Goal: Check status: Check status

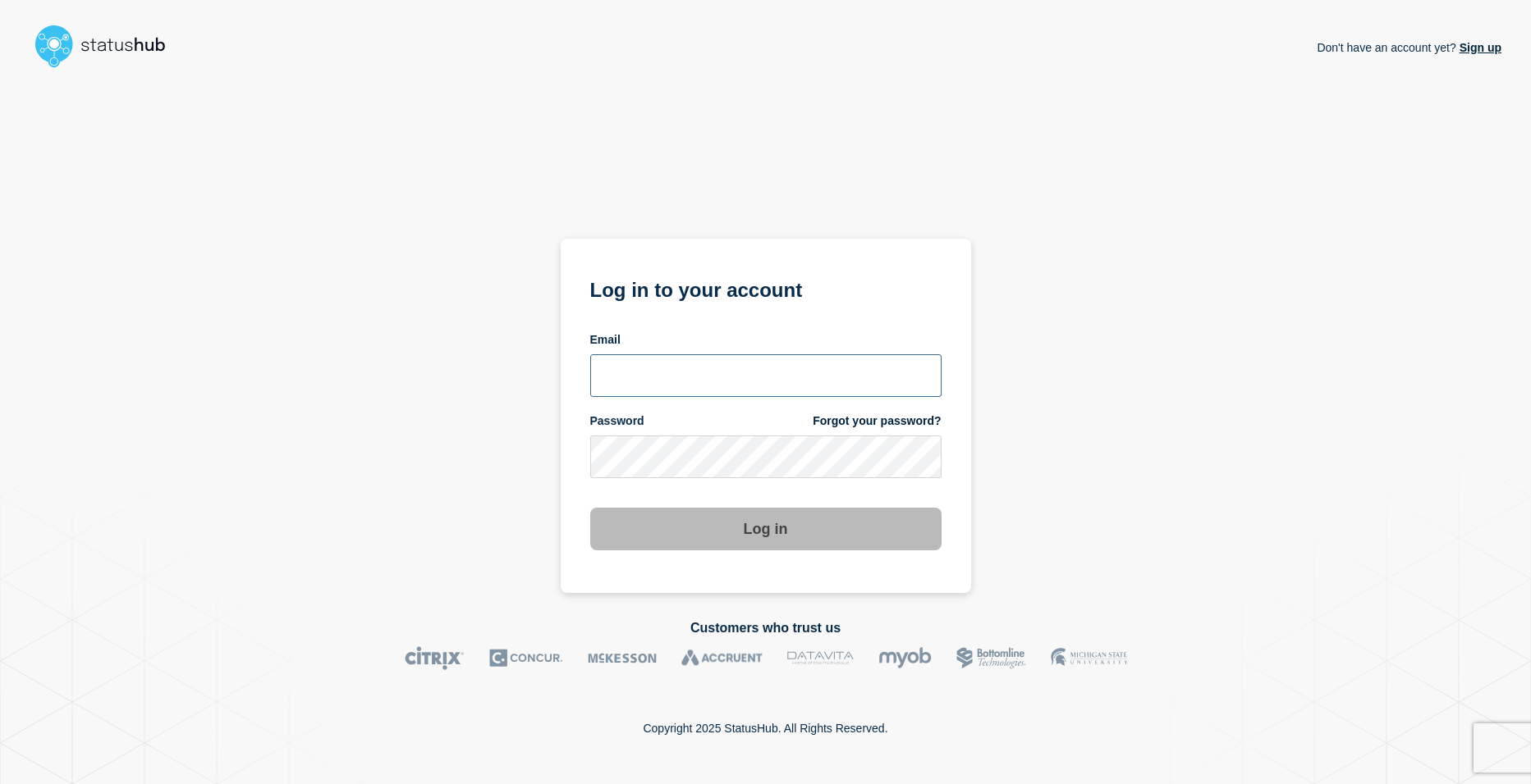
type input "shsh@stibosystems.com"
click at [722, 536] on button "Log in" at bounding box center [766, 529] width 351 height 43
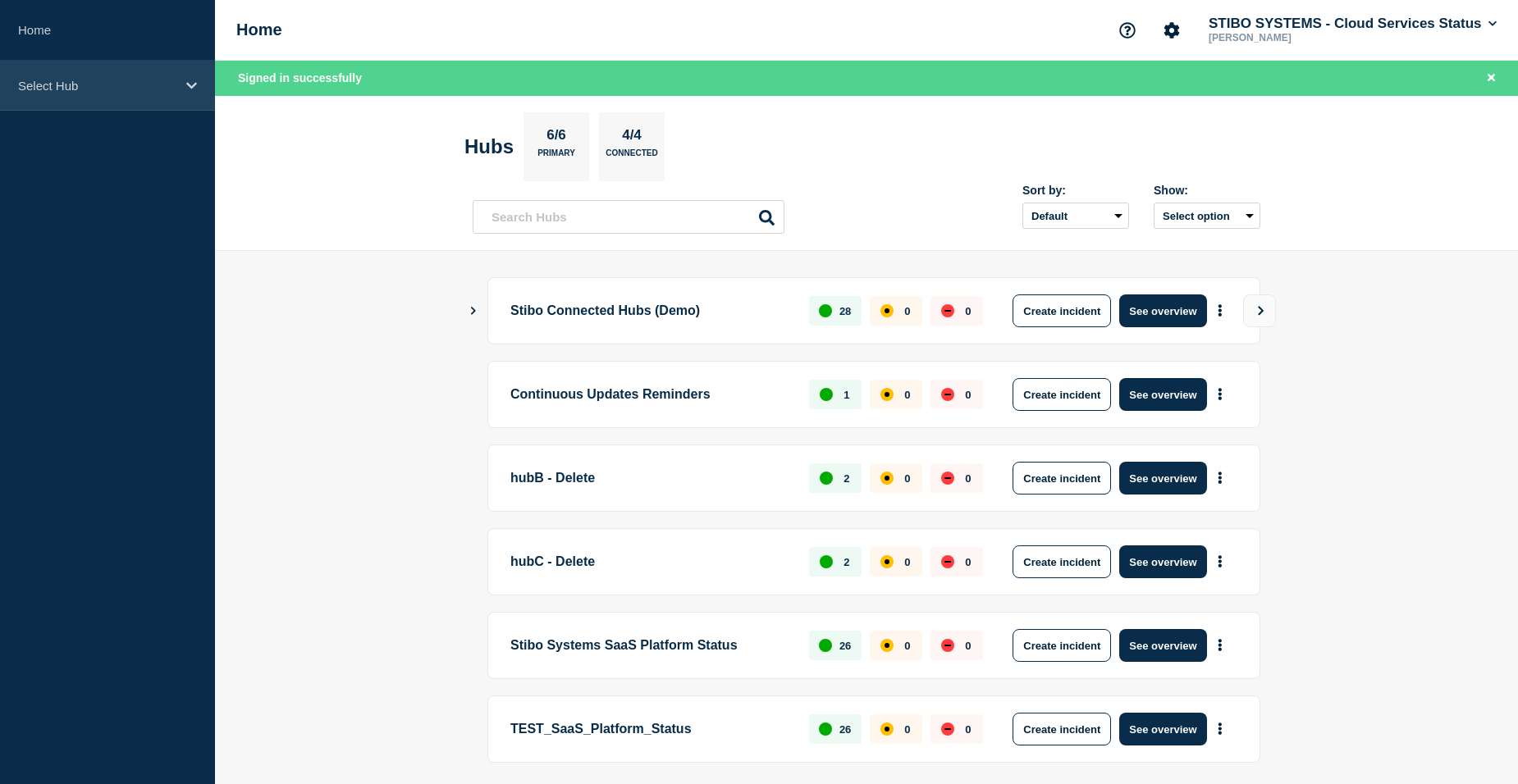
click at [166, 88] on p "Select Hub" at bounding box center [96, 85] width 158 height 14
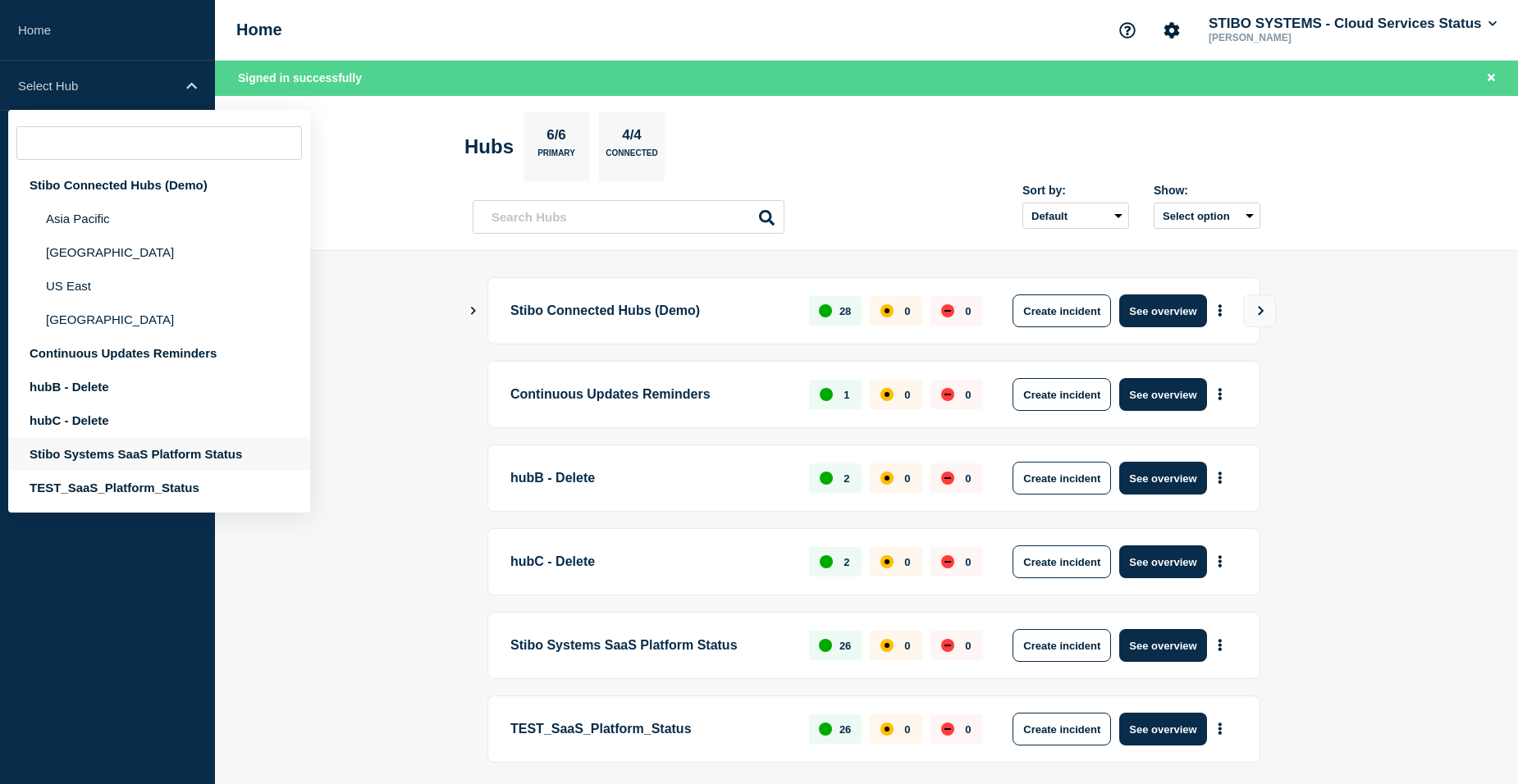
click at [96, 453] on div "Stibo Systems SaaS Platform Status" at bounding box center [159, 454] width 302 height 34
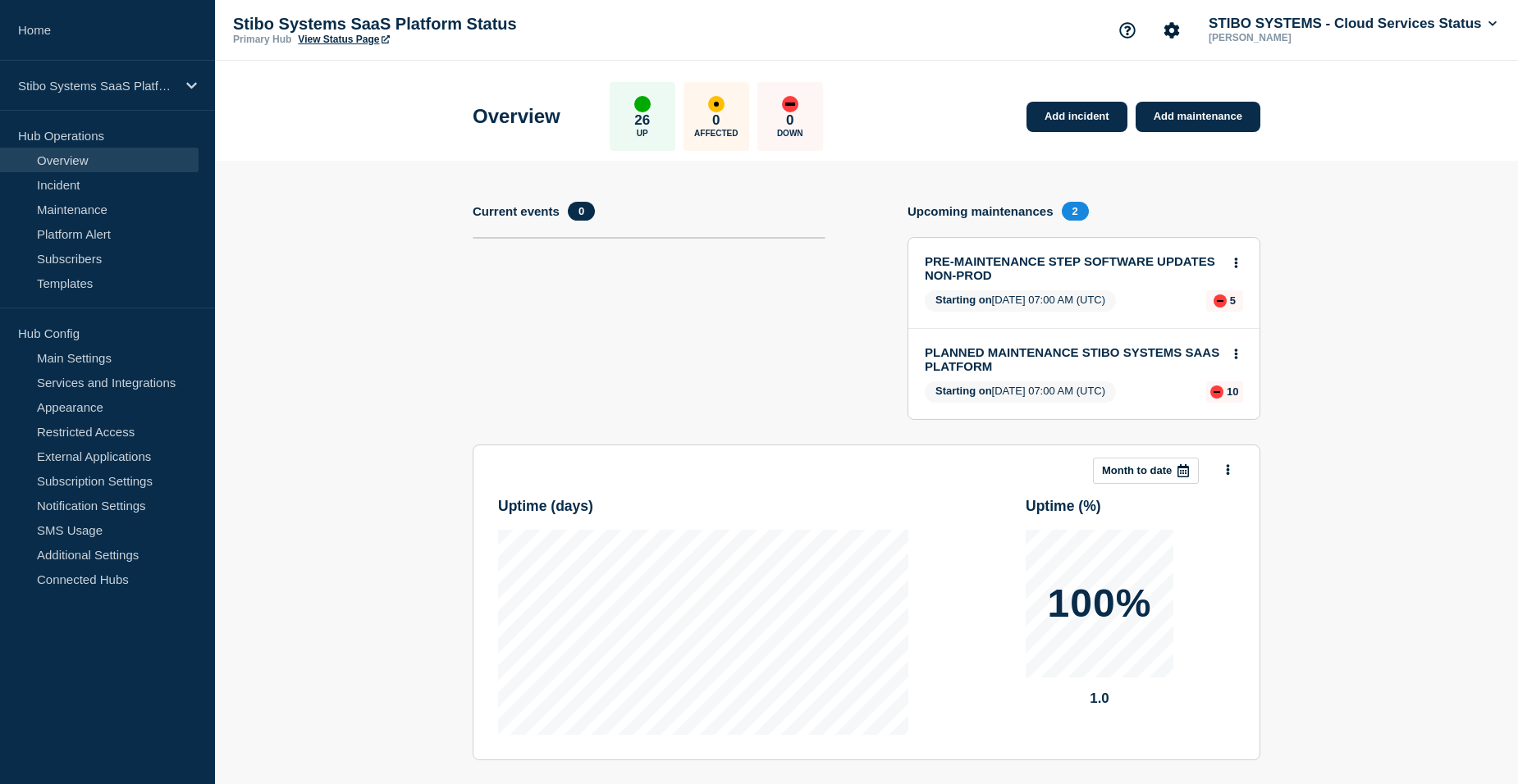
click at [331, 41] on link "View Status Page" at bounding box center [343, 40] width 91 height 11
